Goal: Information Seeking & Learning: Find specific fact

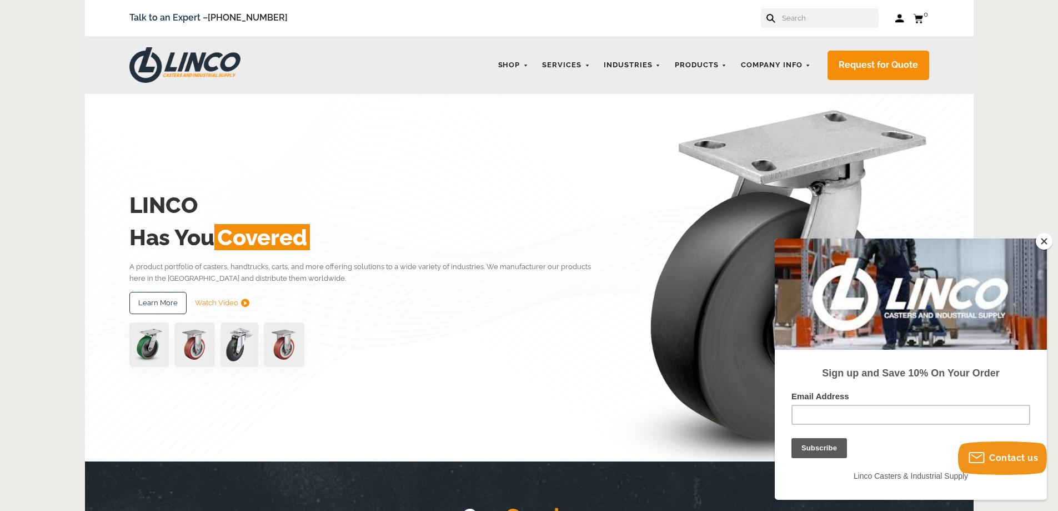
click at [821, 24] on input "text" at bounding box center [830, 17] width 98 height 19
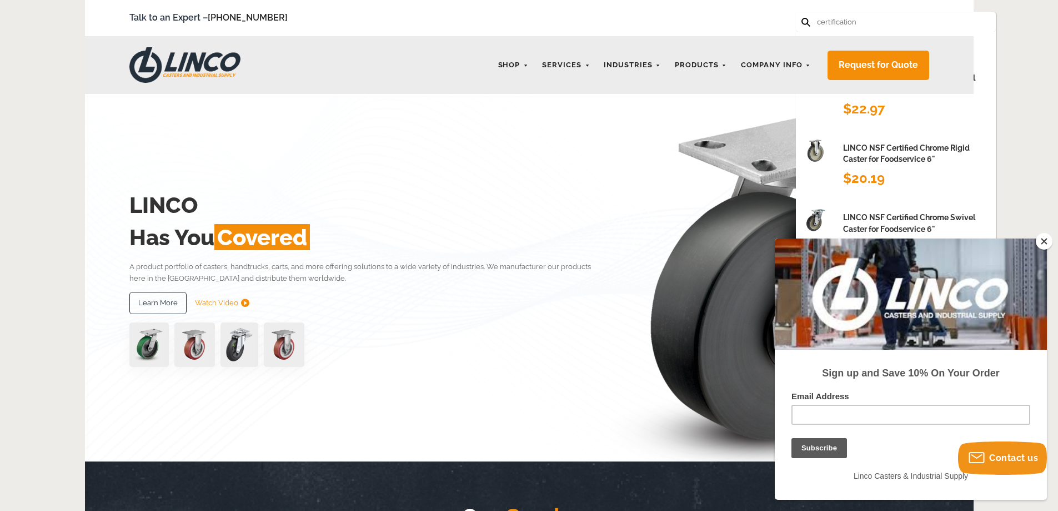
type input "certification"
click at [802, 18] on button at bounding box center [805, 21] width 7 height 7
click at [805, 22] on icon at bounding box center [806, 22] width 9 height 9
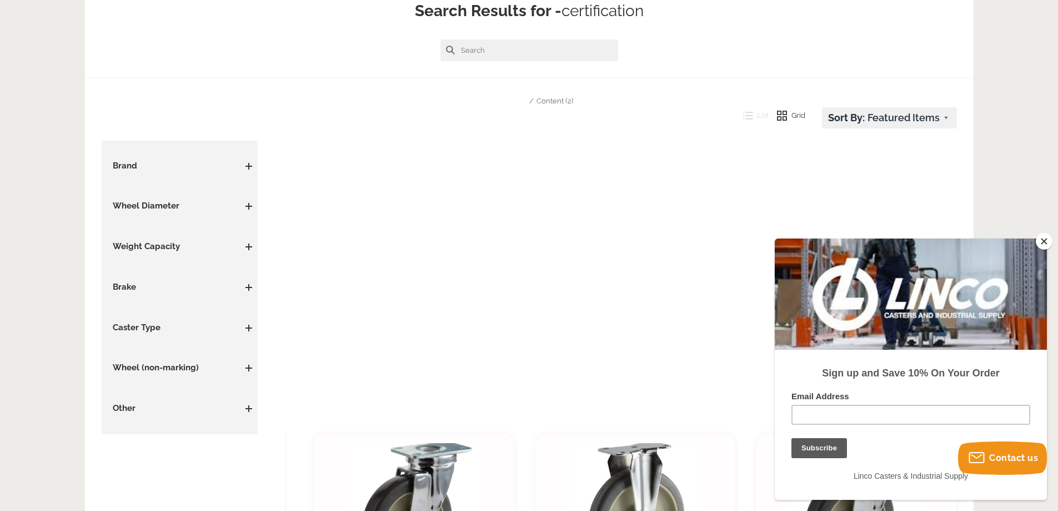
click at [1041, 242] on button "Close" at bounding box center [1044, 241] width 17 height 17
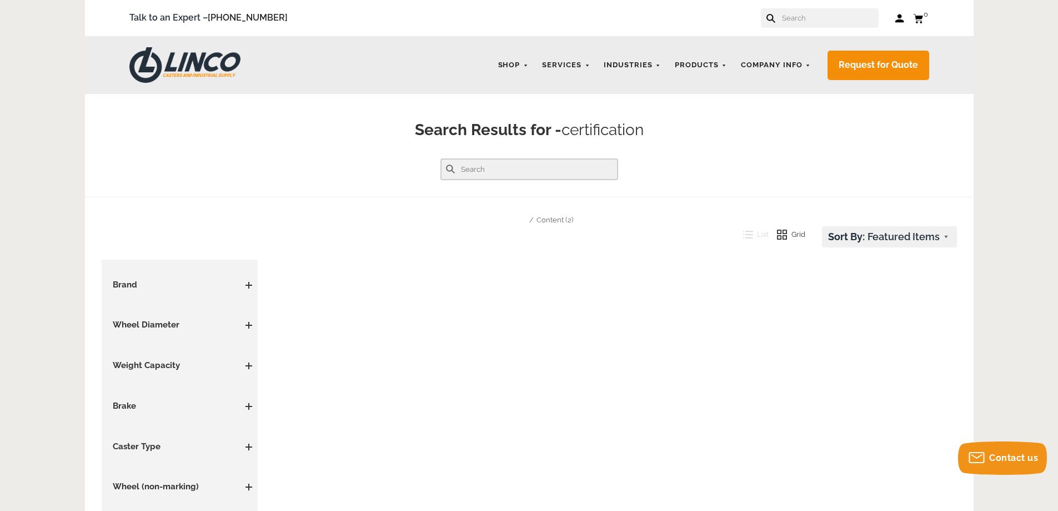
click at [472, 168] on input "text" at bounding box center [530, 169] width 178 height 22
type input "iso"
click at [446, 164] on button at bounding box center [450, 168] width 9 height 9
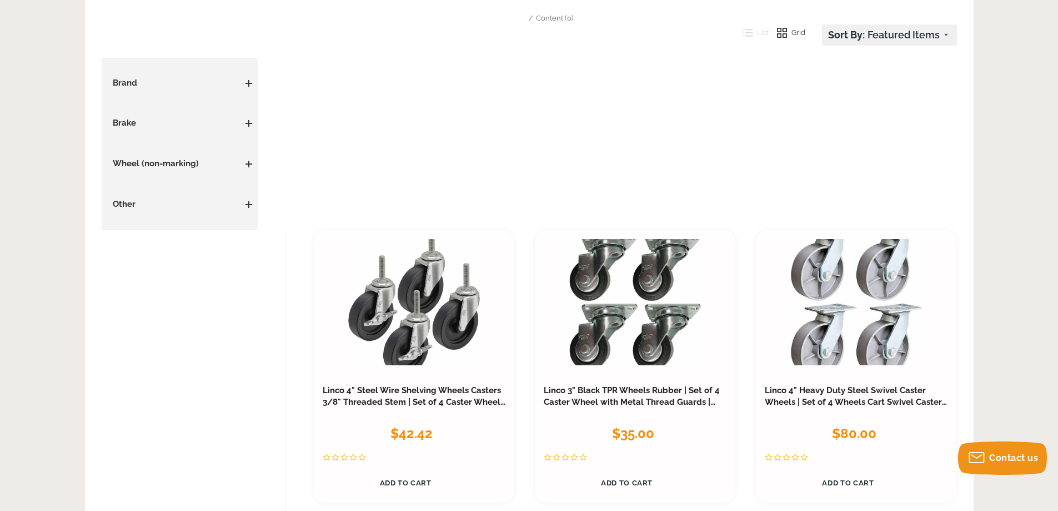
scroll to position [88, 0]
